Goal: Information Seeking & Learning: Learn about a topic

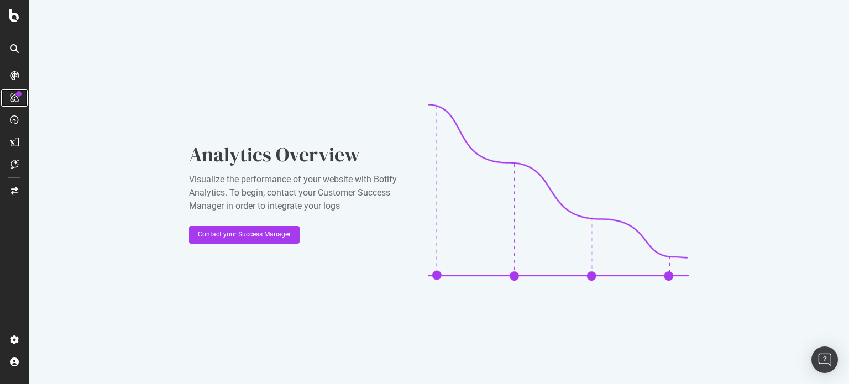
click at [9, 89] on div at bounding box center [15, 98] width 18 height 18
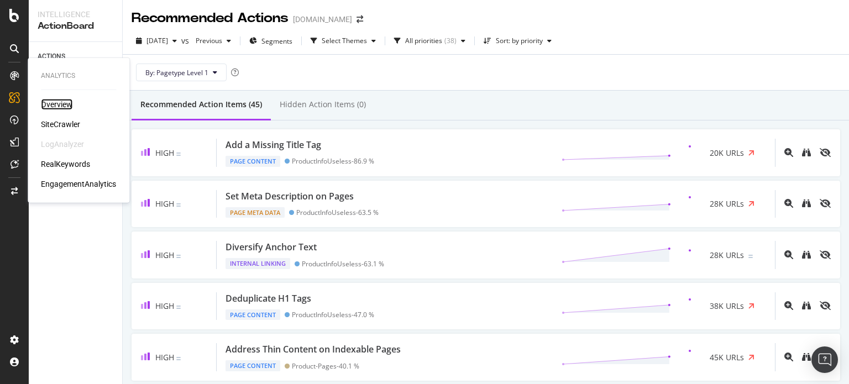
click at [61, 106] on div "Overview" at bounding box center [57, 104] width 32 height 11
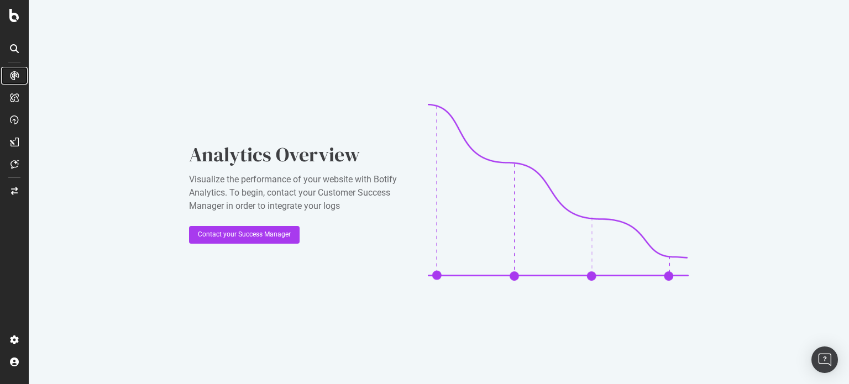
click at [13, 69] on div at bounding box center [15, 76] width 18 height 18
click at [11, 75] on icon at bounding box center [14, 75] width 9 height 9
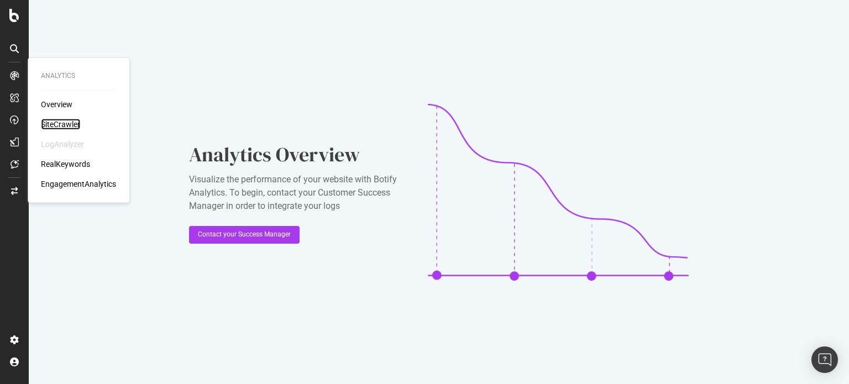
click at [62, 126] on div "SiteCrawler" at bounding box center [60, 124] width 39 height 11
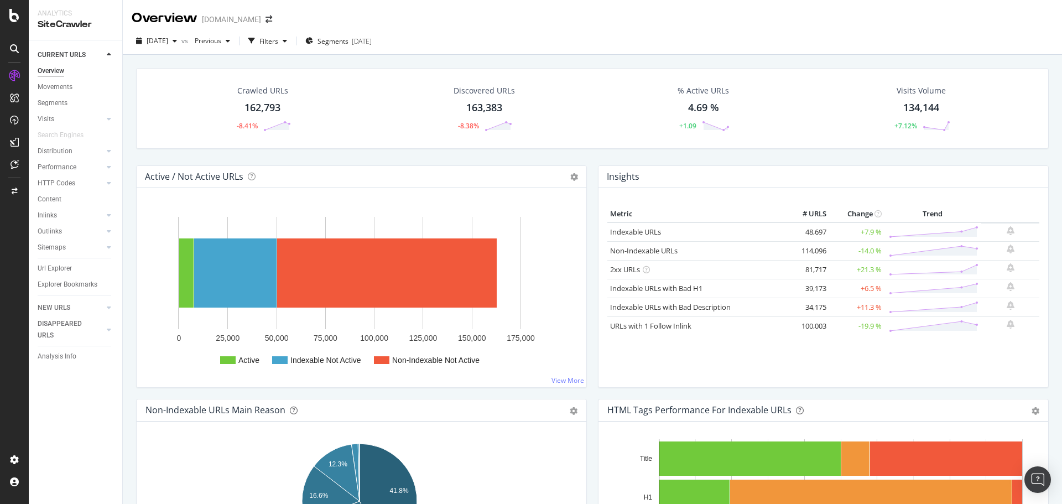
click at [64, 93] on div "Movements" at bounding box center [80, 87] width 85 height 16
click at [64, 89] on div "Movements" at bounding box center [55, 87] width 35 height 12
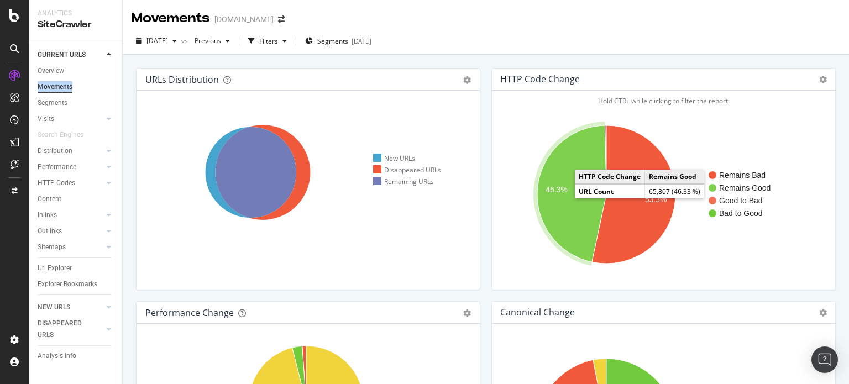
scroll to position [137, 0]
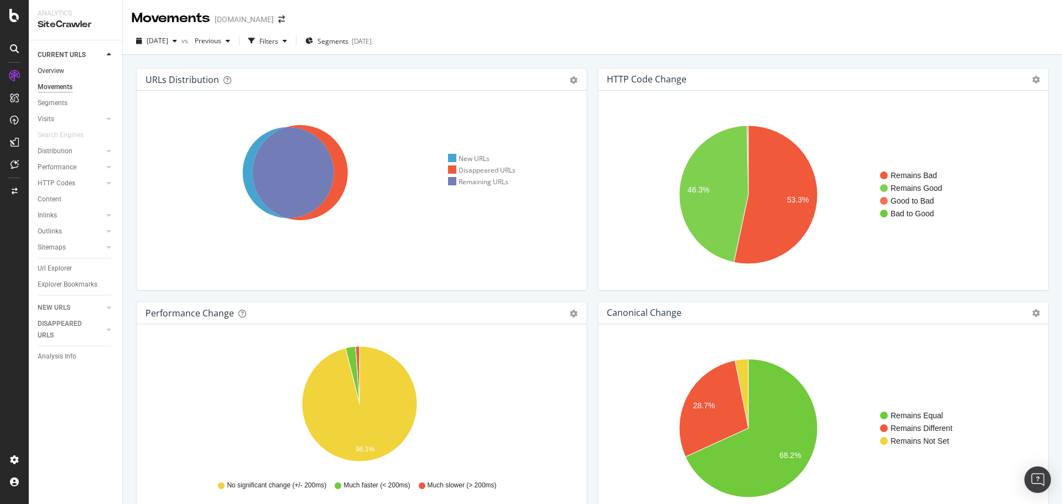
click at [67, 73] on link "Overview" at bounding box center [76, 71] width 77 height 12
